Goal: Task Accomplishment & Management: Use online tool/utility

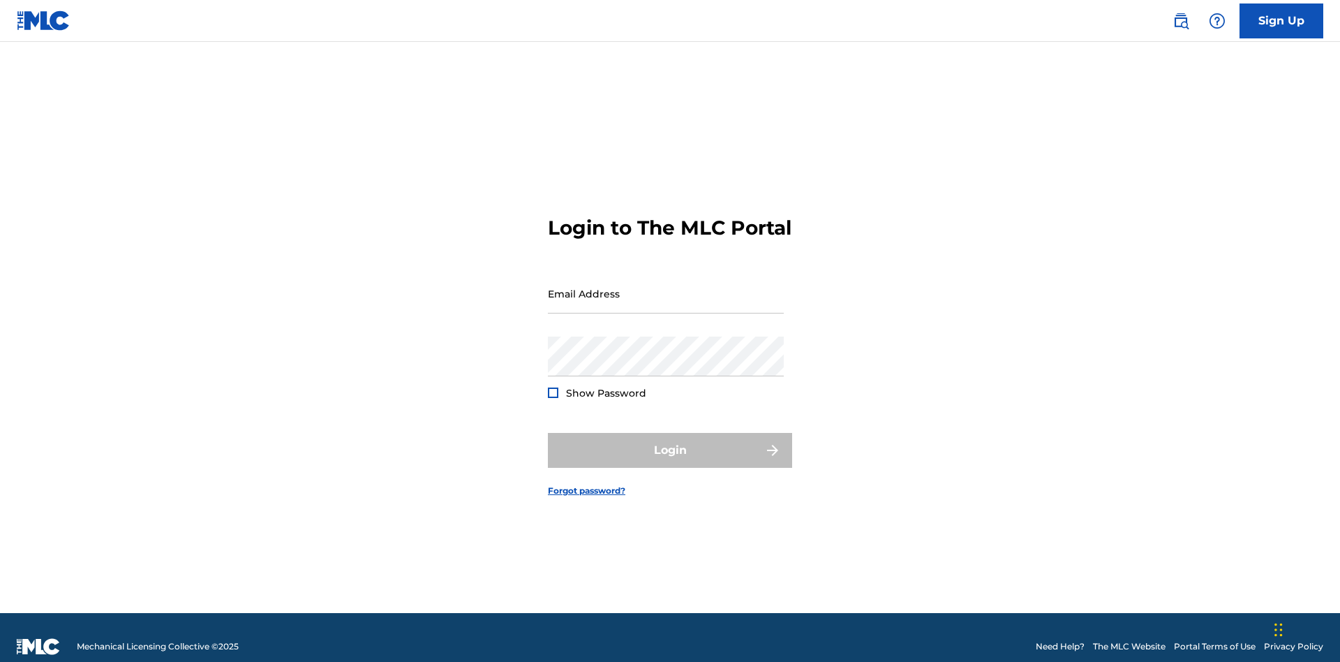
scroll to position [18, 0]
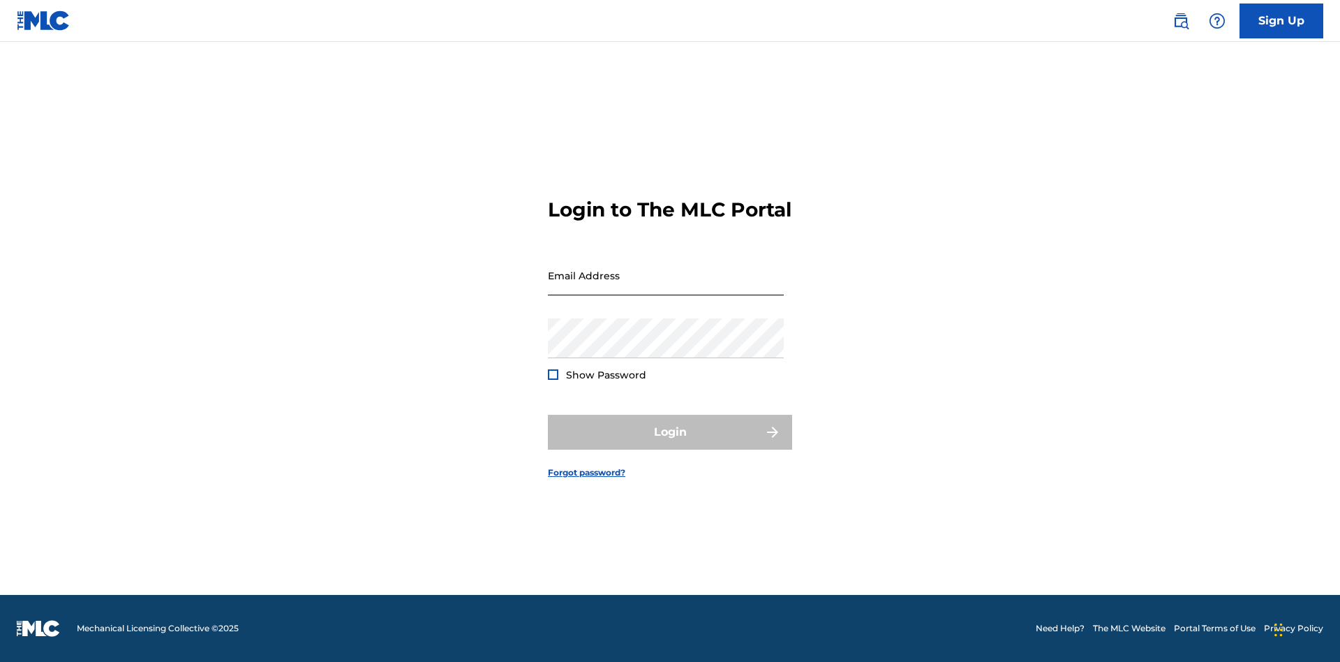
click at [666, 287] on input "Email Address" at bounding box center [666, 275] width 236 height 40
type input "Krystal.Ribble@themlc.com"
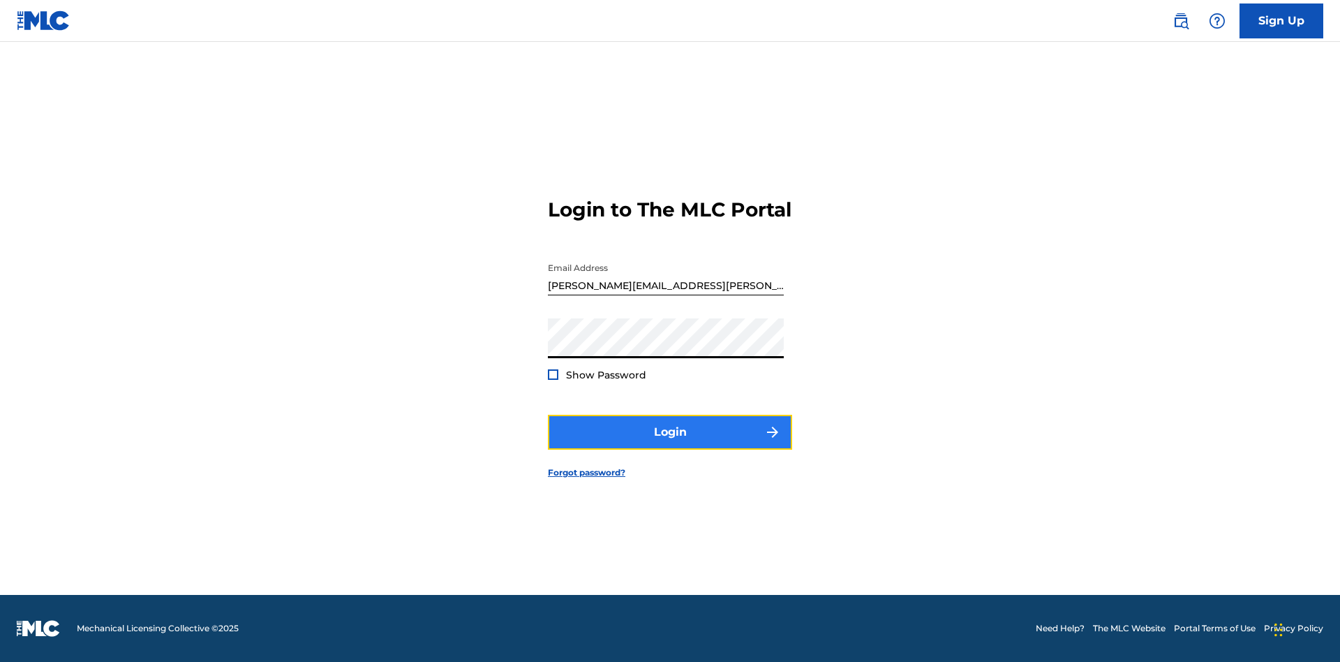
click at [670, 444] on button "Login" at bounding box center [670, 431] width 244 height 35
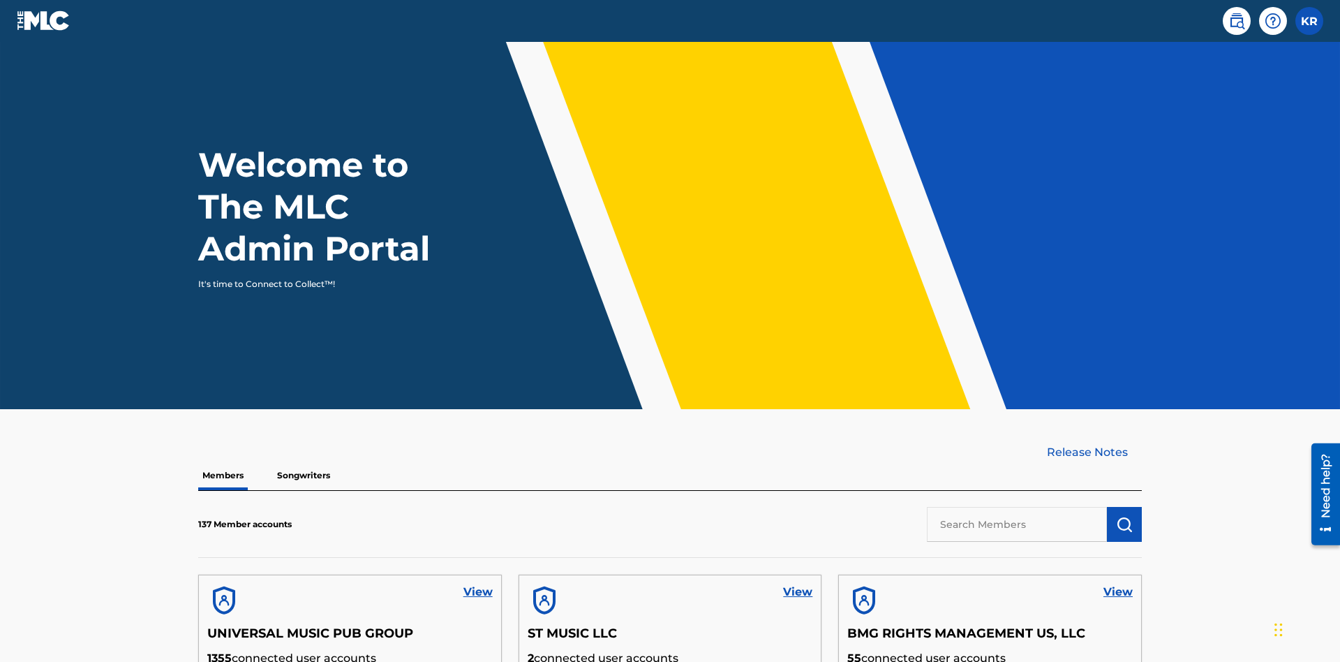
scroll to position [60, 0]
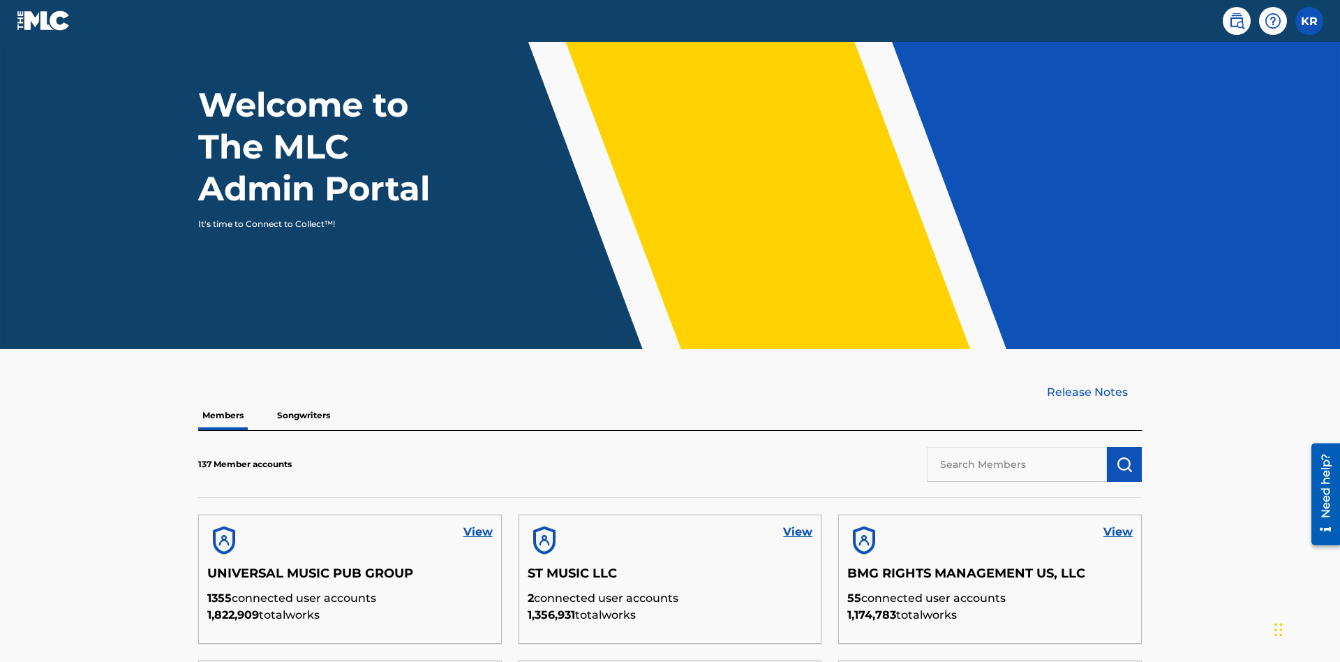
click at [1017, 447] on input "text" at bounding box center [1017, 464] width 180 height 35
type input "UNIVERSAL MUSIC PUB GROUP"
click at [1124, 456] on img "submit" at bounding box center [1124, 464] width 17 height 17
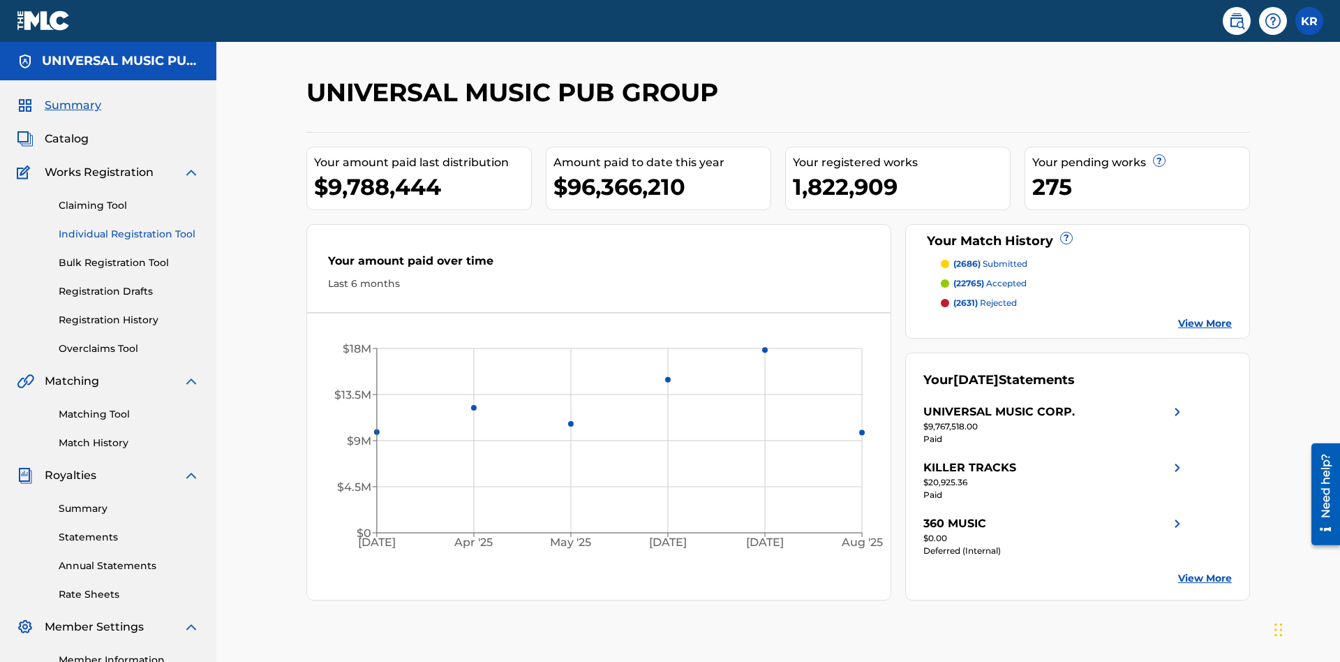
click at [129, 227] on link "Individual Registration Tool" at bounding box center [129, 234] width 141 height 15
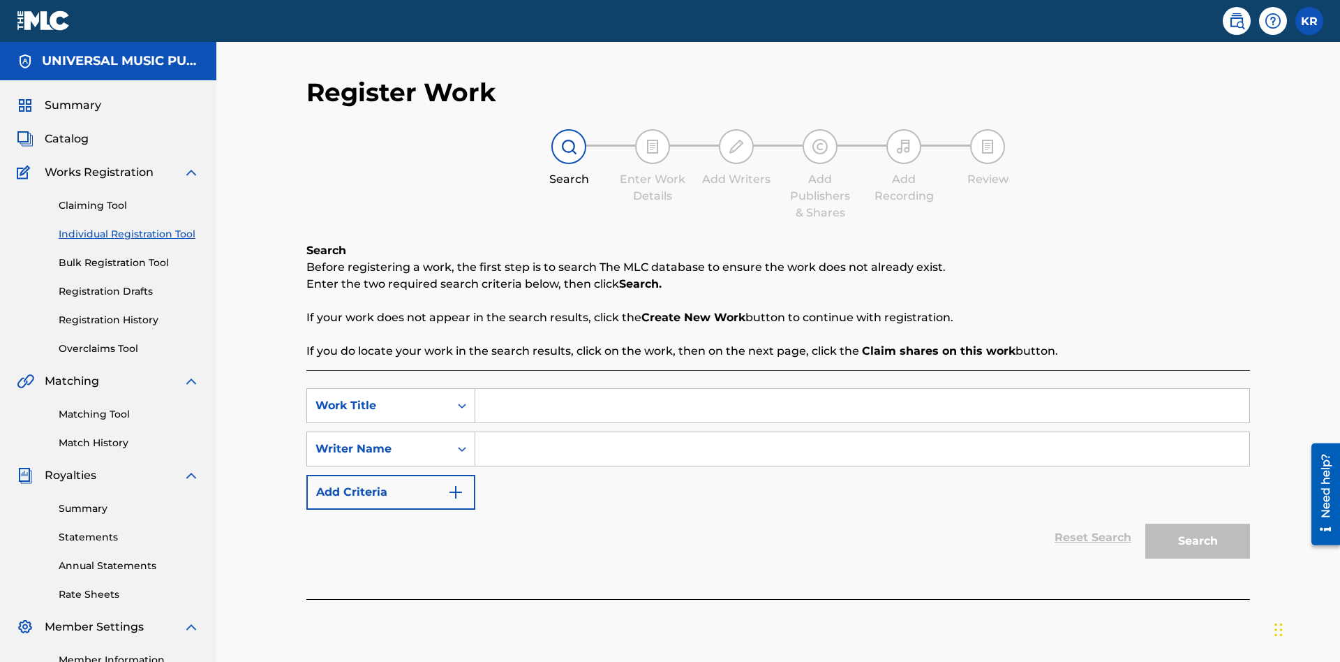
click at [862, 389] on input "Search Form" at bounding box center [862, 405] width 774 height 33
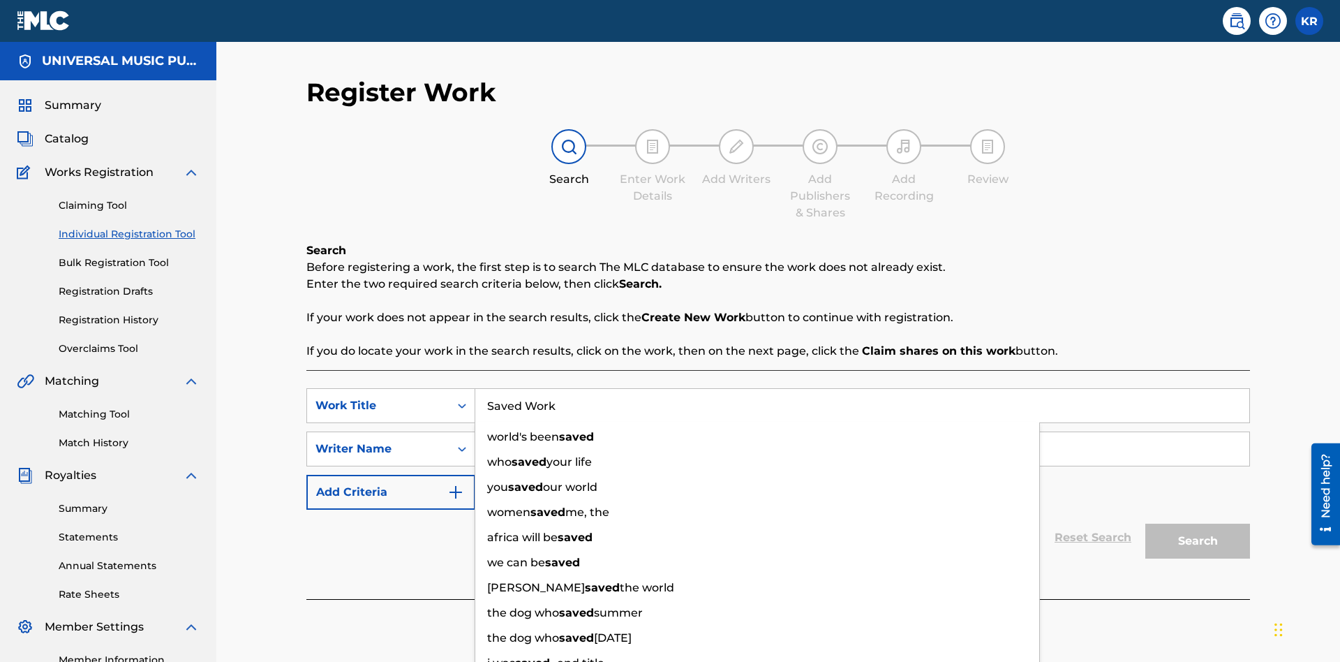
type input "Saved Work"
click at [862, 432] on input "Search Form" at bounding box center [862, 448] width 774 height 33
type input "Test Name"
